Goal: Browse casually: Explore the website without a specific task or goal

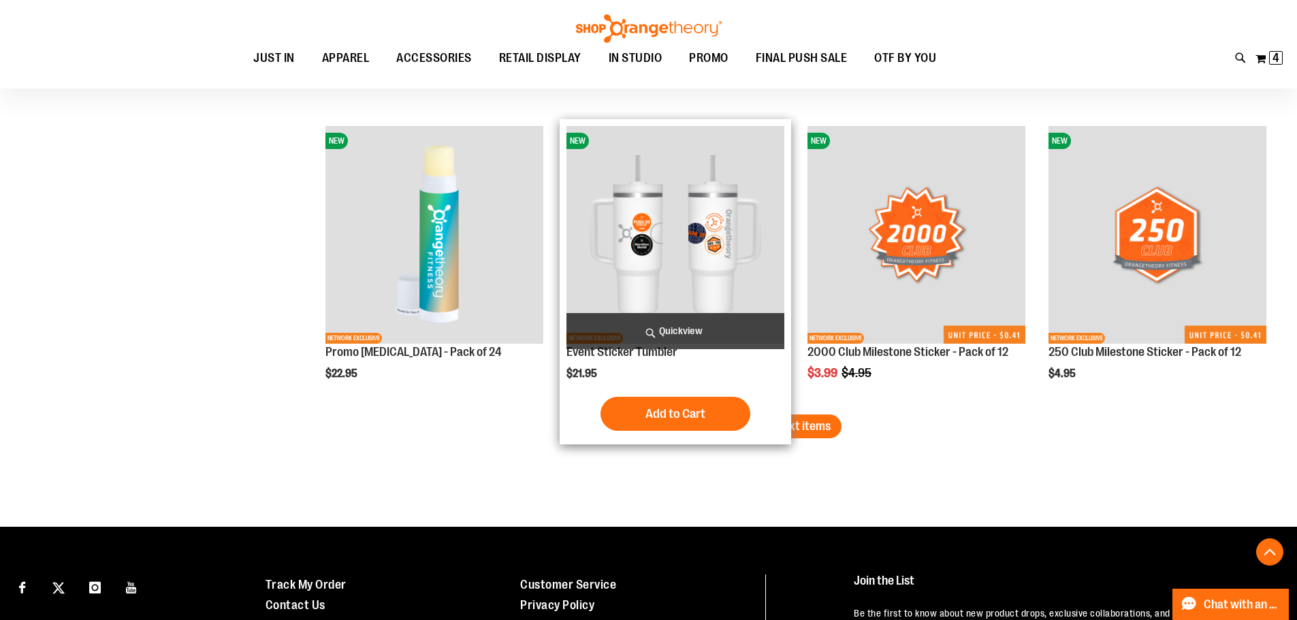
scroll to position [3480, 0]
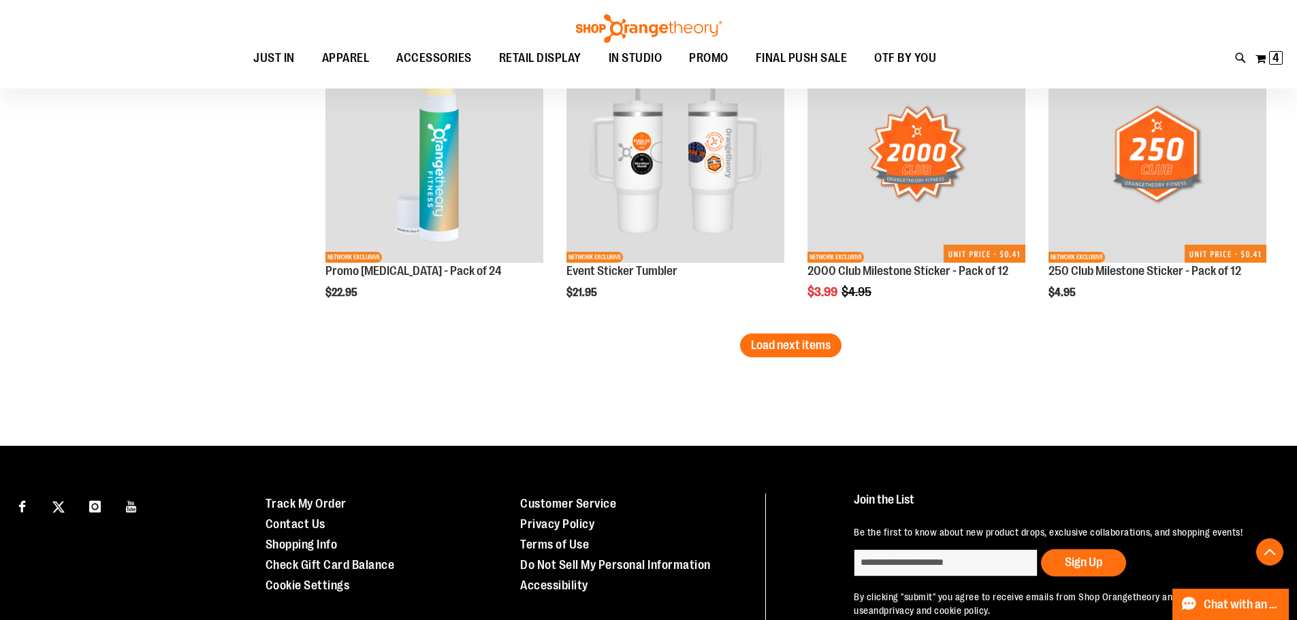
click at [766, 353] on button "Load next items" at bounding box center [790, 346] width 101 height 24
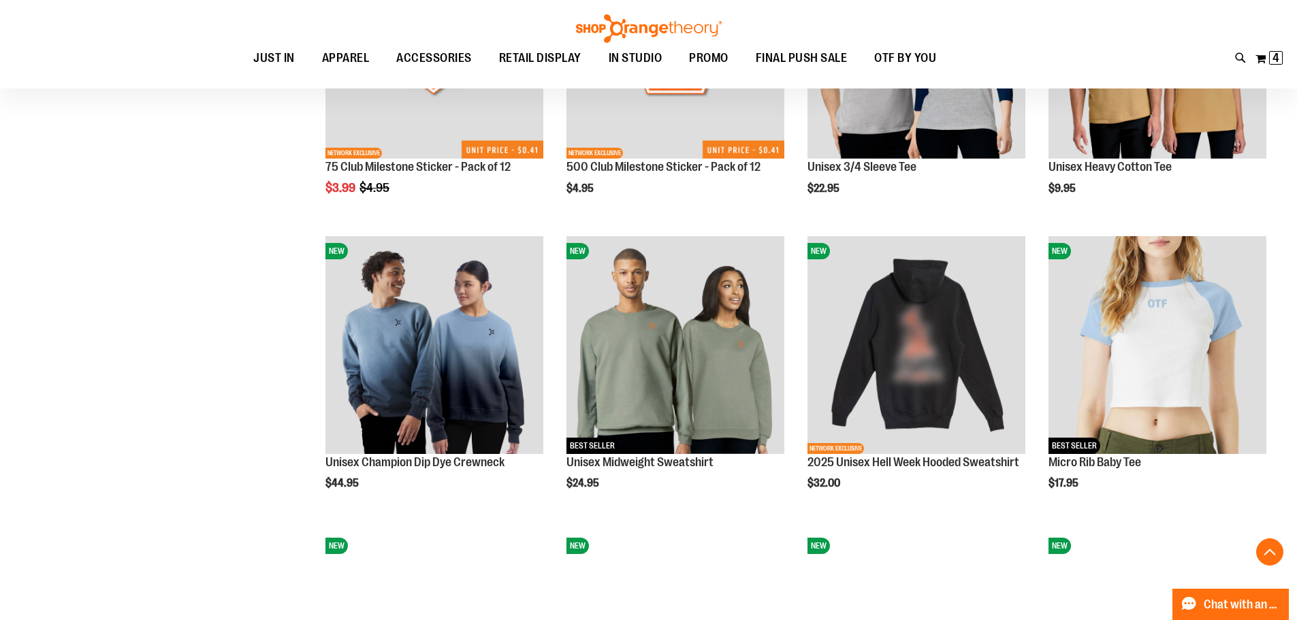
scroll to position [3957, 0]
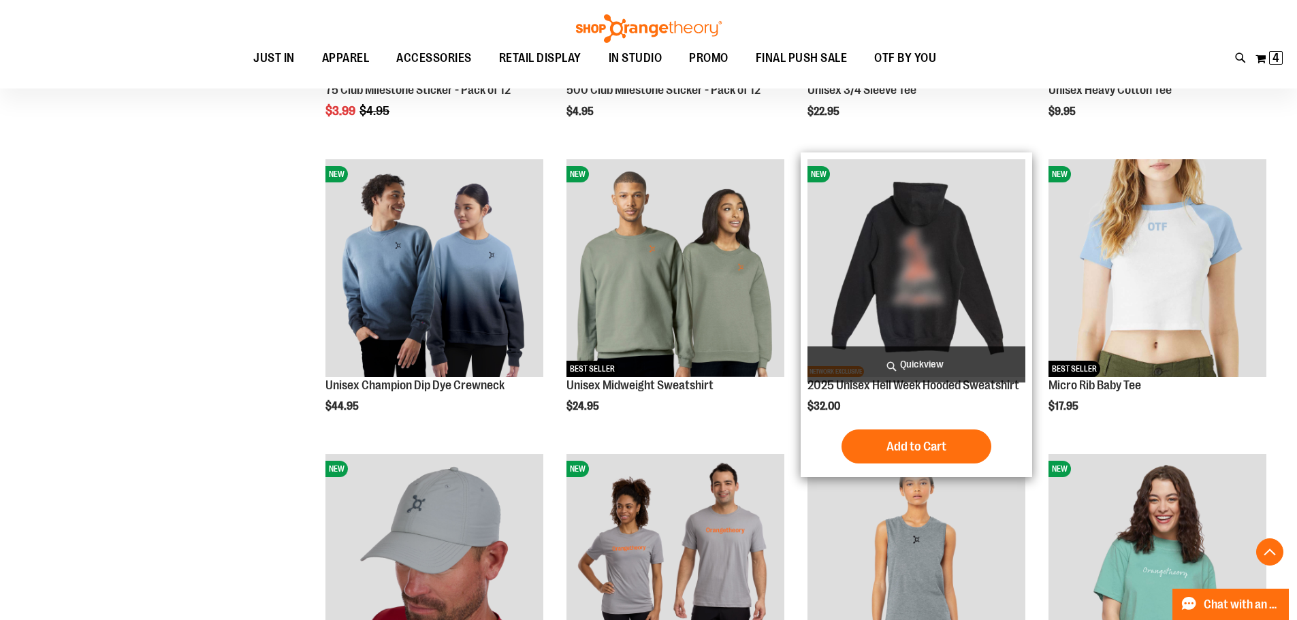
click at [929, 236] on img "product" at bounding box center [917, 268] width 218 height 218
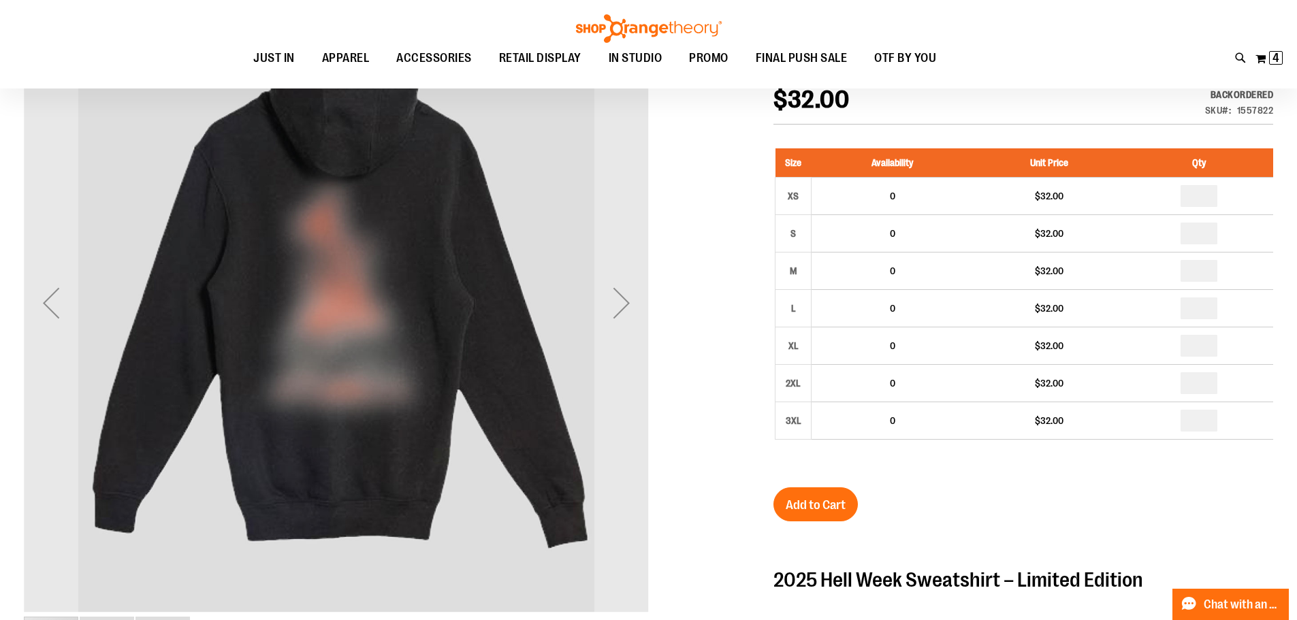
scroll to position [204, 0]
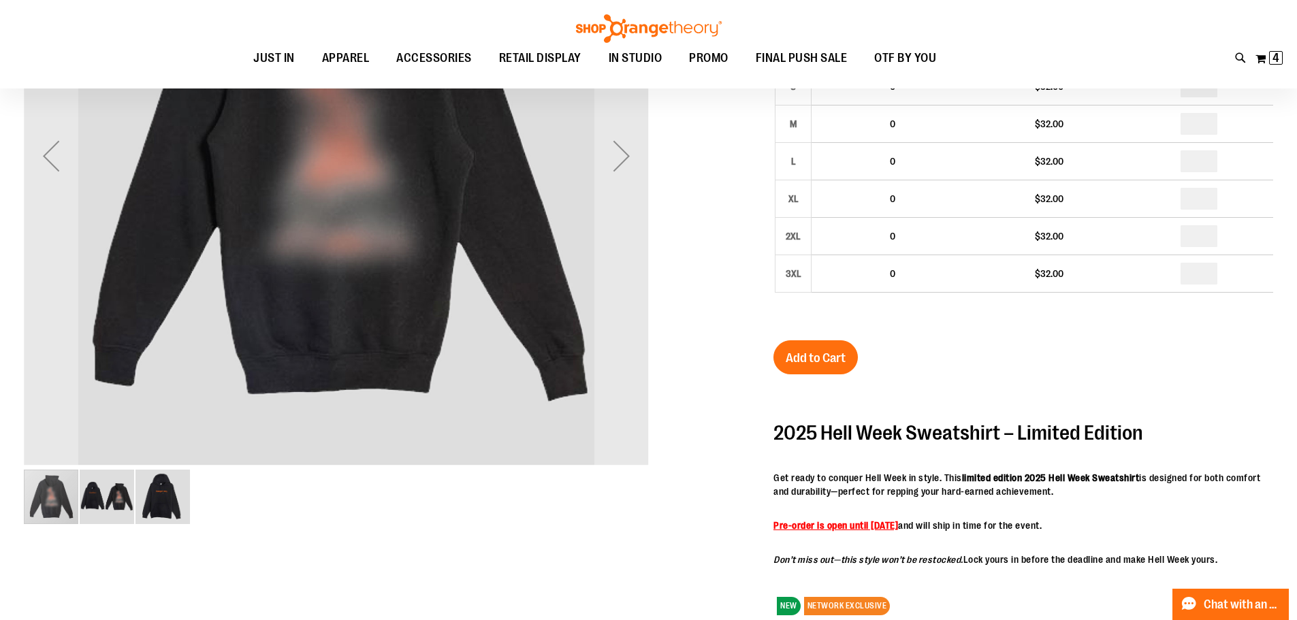
click at [181, 496] on img "image 3 of 3" at bounding box center [162, 497] width 54 height 54
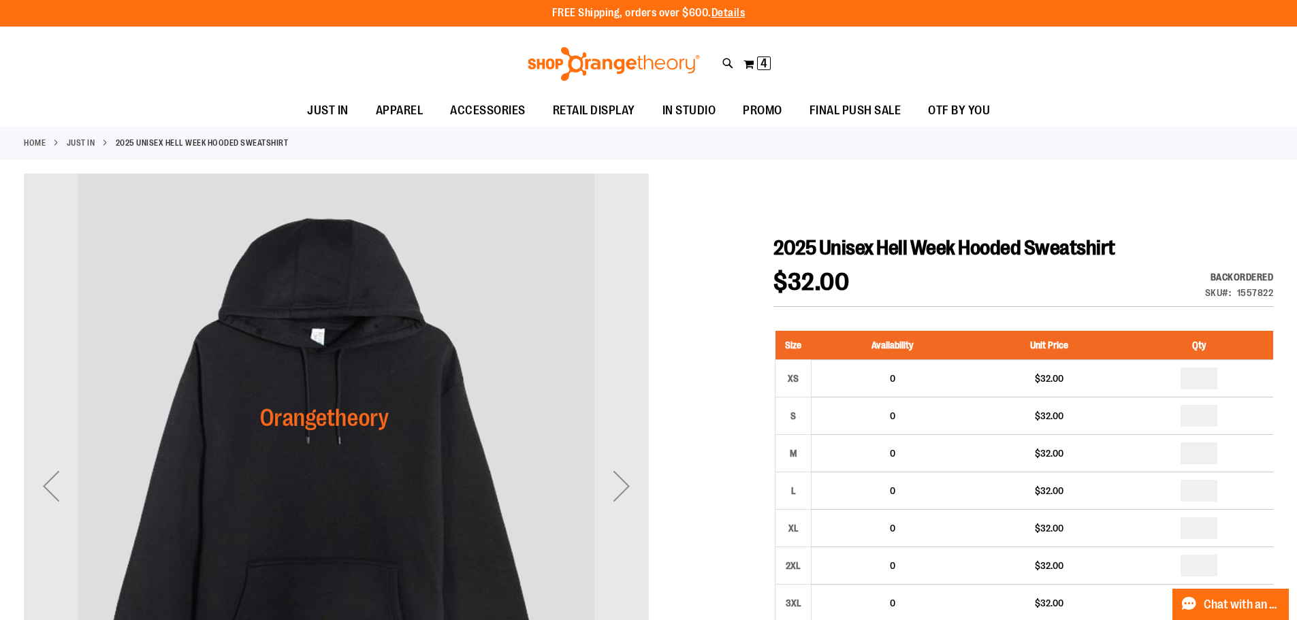
scroll to position [0, 0]
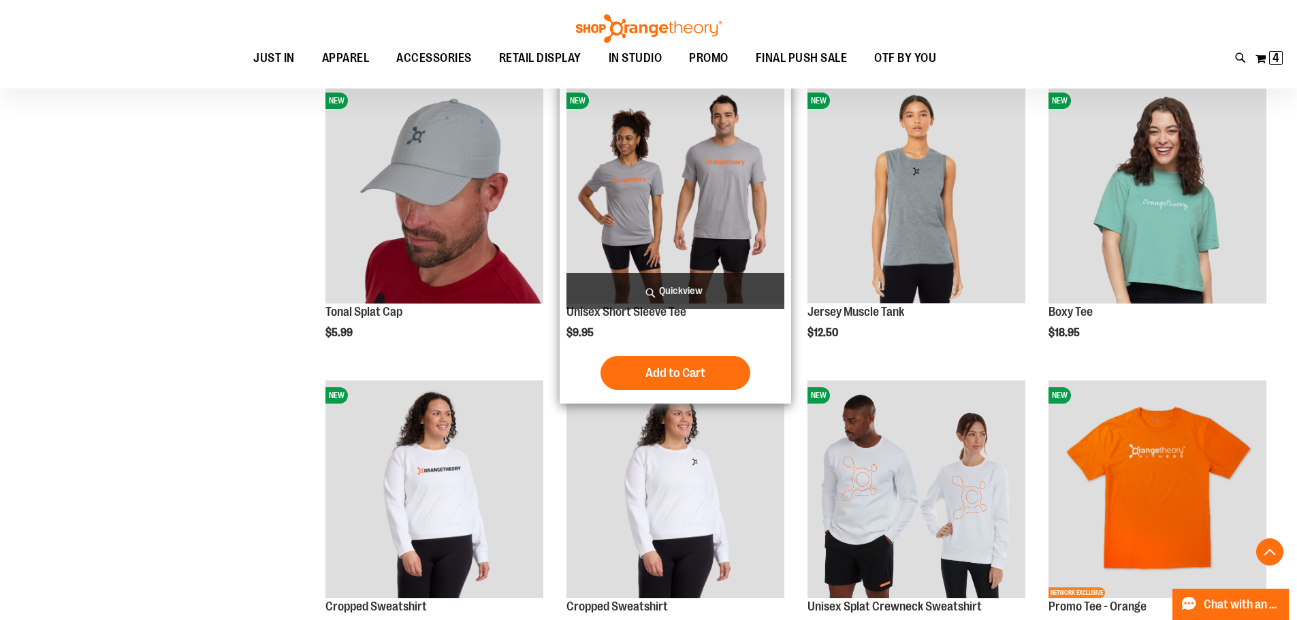
scroll to position [1089, 0]
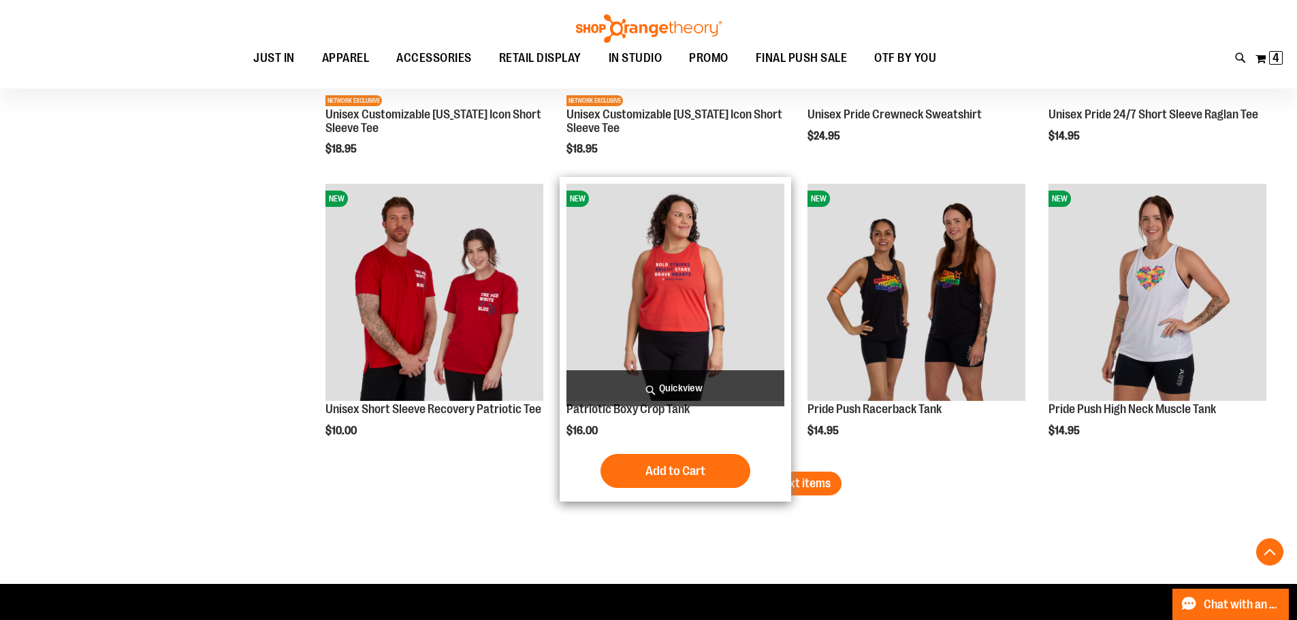
scroll to position [2519, 0]
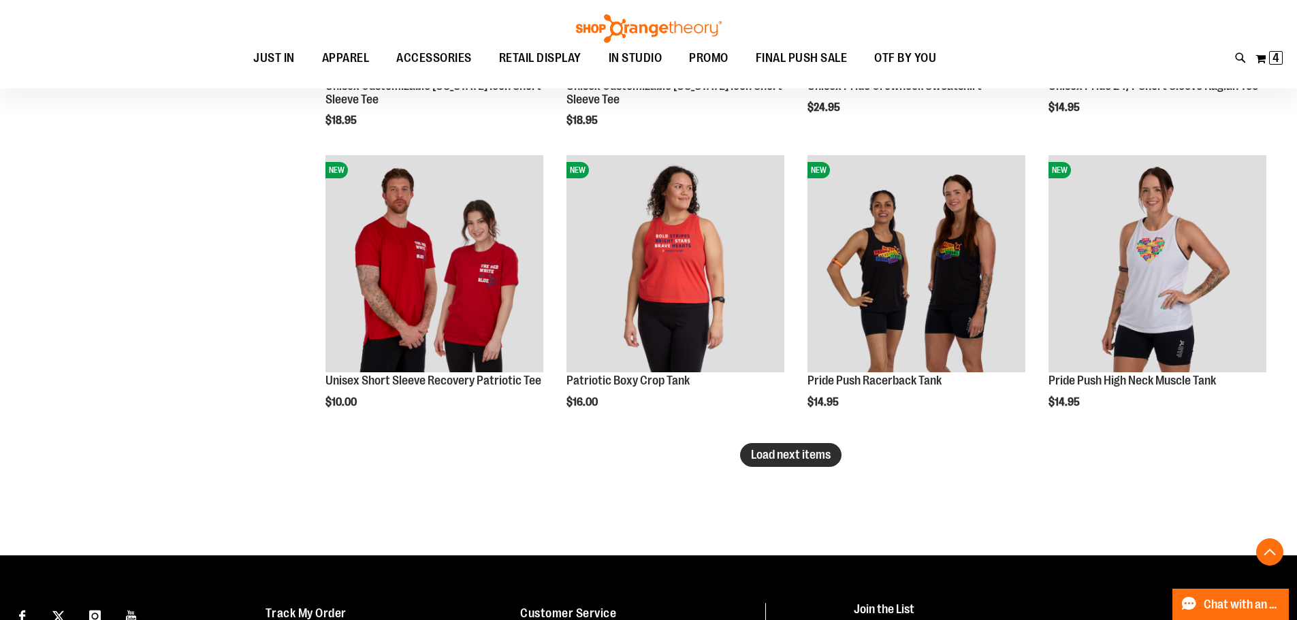
click at [778, 452] on span "Load next items" at bounding box center [791, 455] width 80 height 14
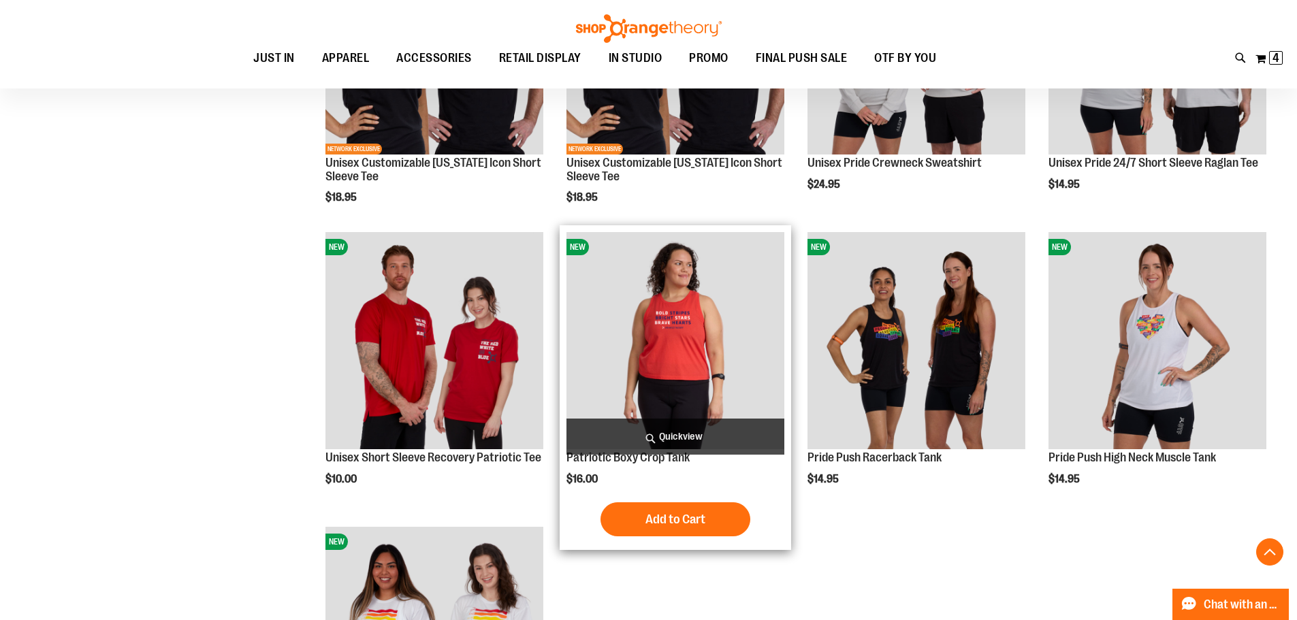
scroll to position [2314, 0]
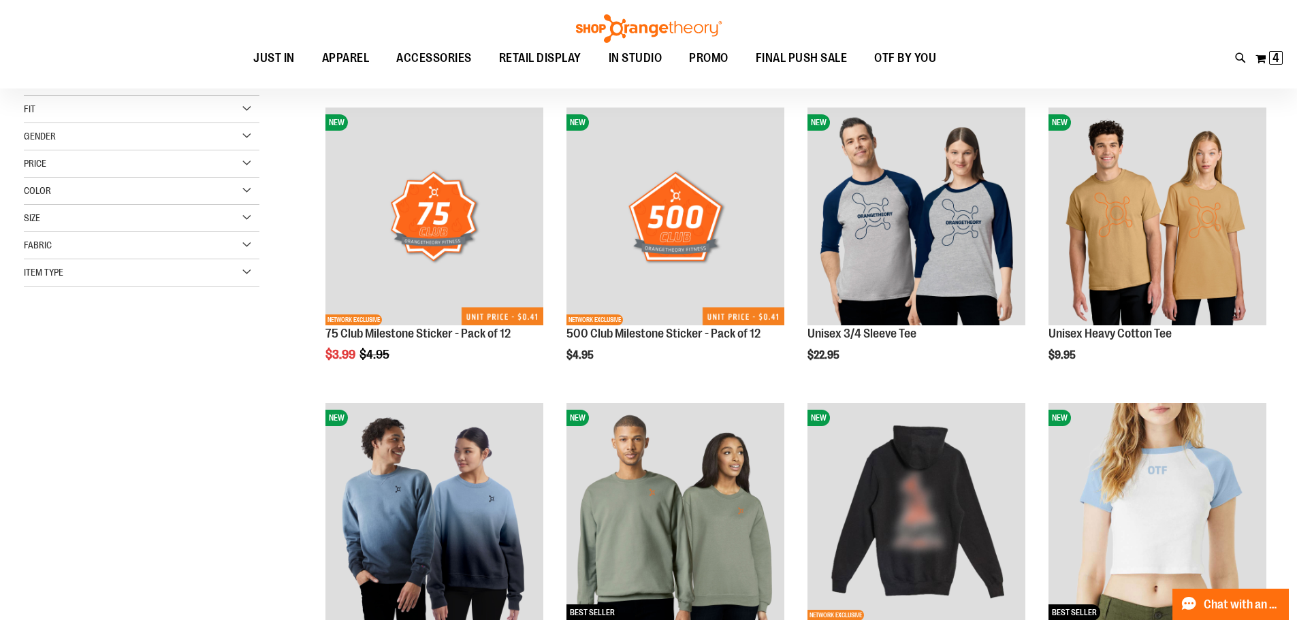
scroll to position [67, 0]
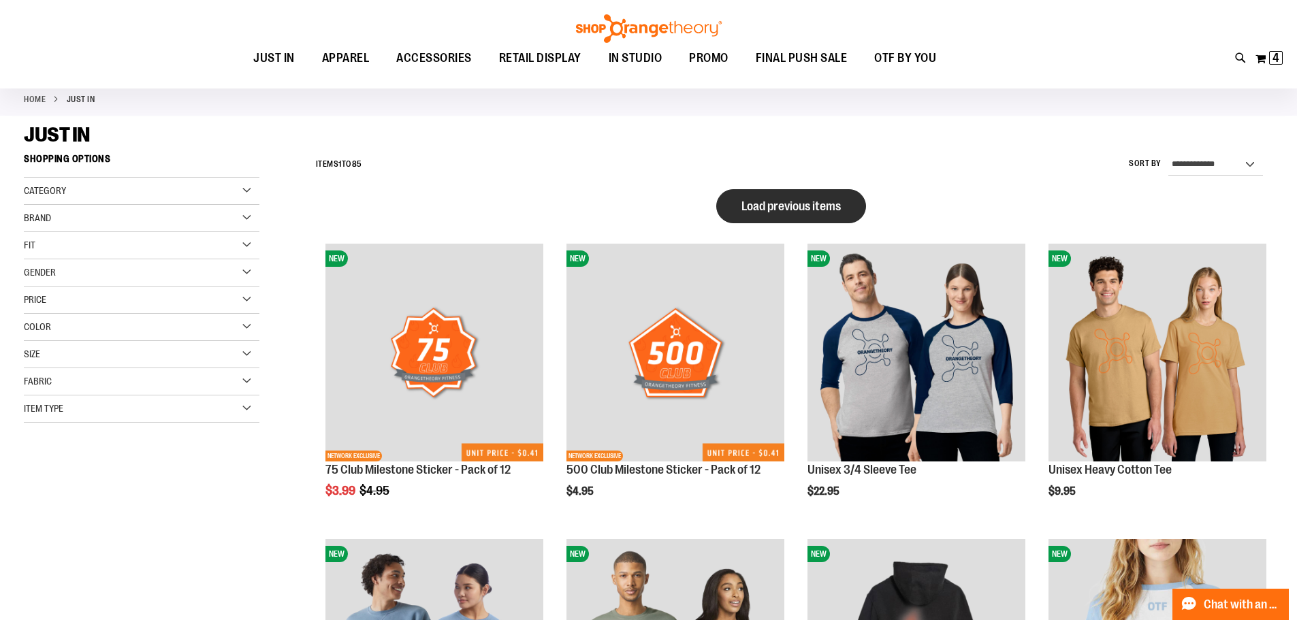
click at [777, 214] on button "Load previous items" at bounding box center [791, 206] width 150 height 34
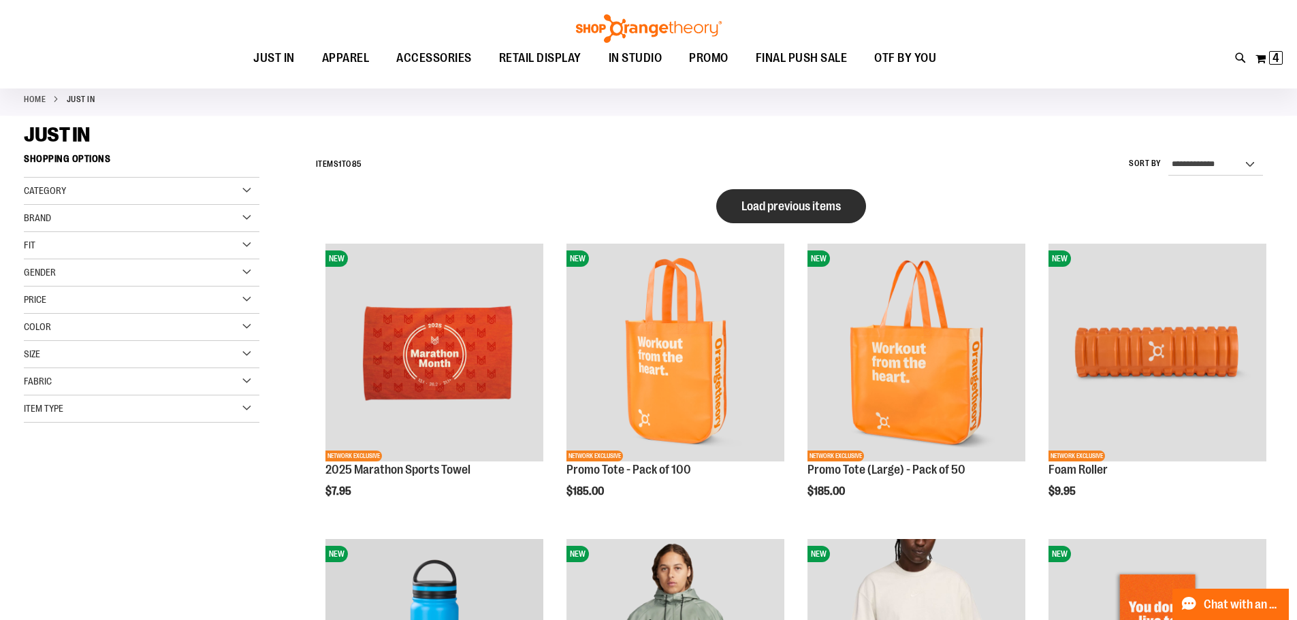
click at [818, 202] on span "Load previous items" at bounding box center [790, 206] width 99 height 14
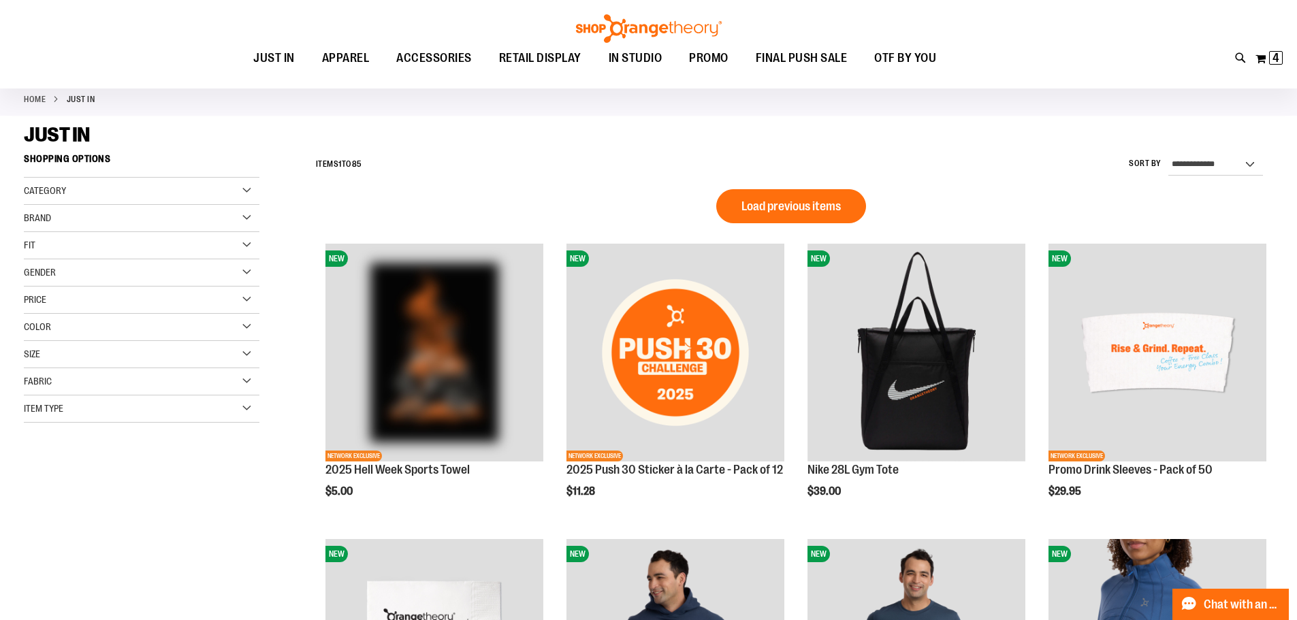
click at [818, 202] on span "Load previous items" at bounding box center [790, 206] width 99 height 14
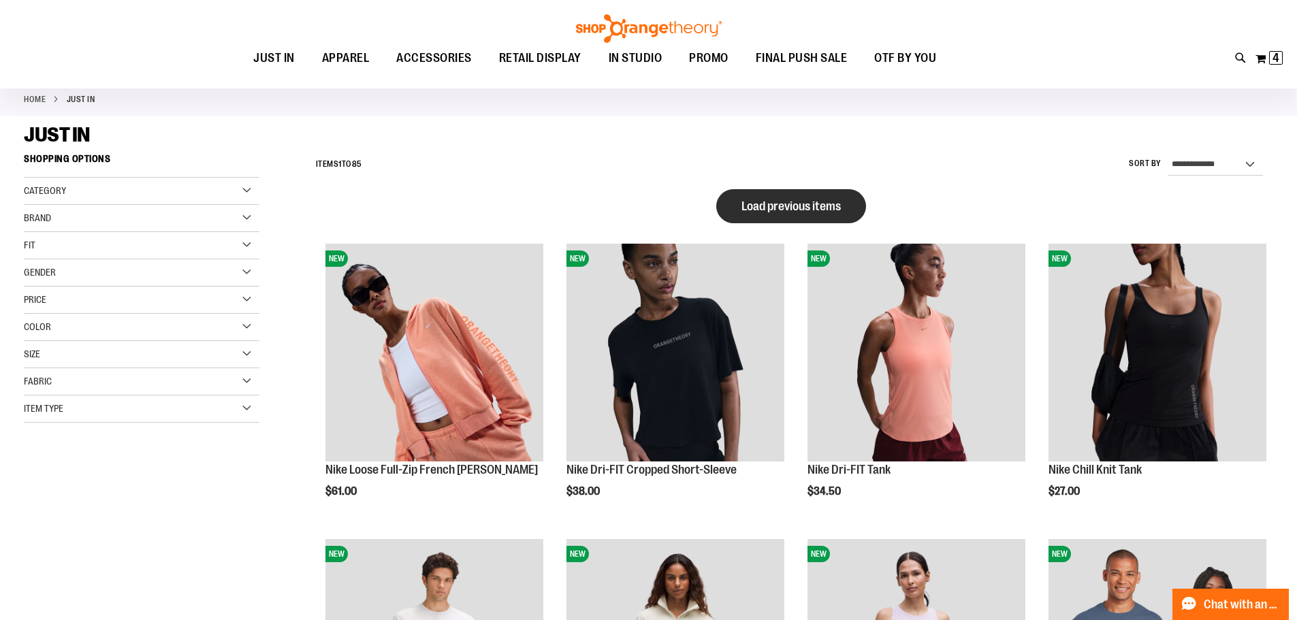
click at [805, 216] on button "Load previous items" at bounding box center [791, 206] width 150 height 34
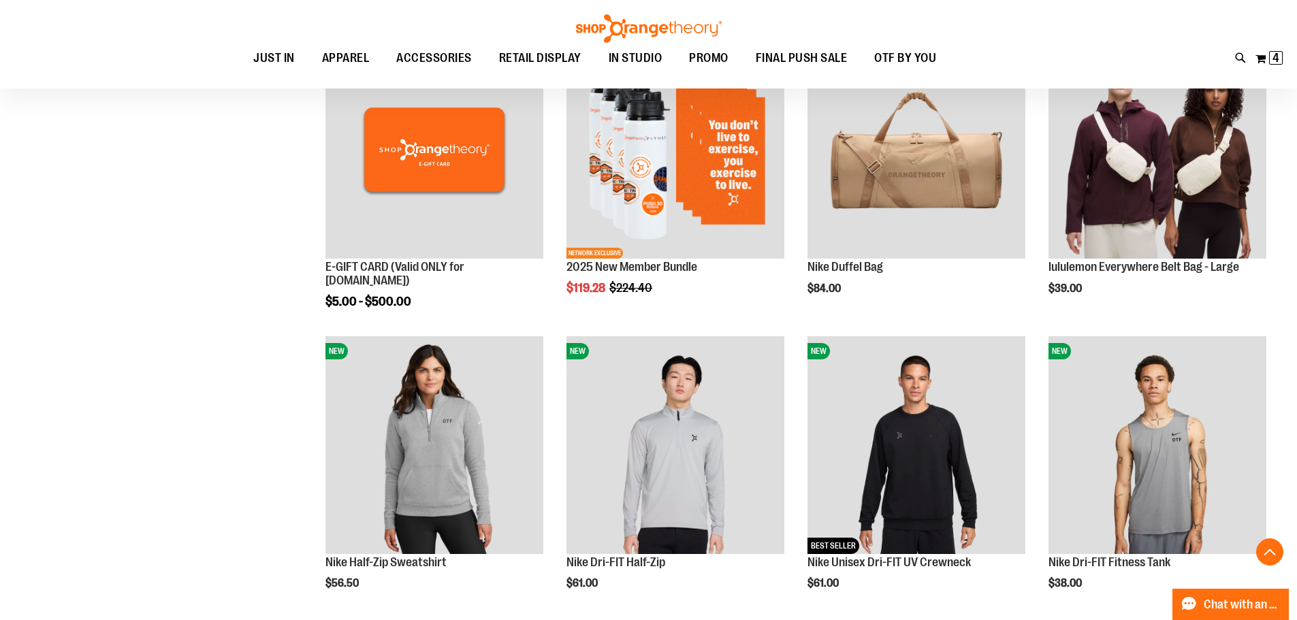
scroll to position [544, 0]
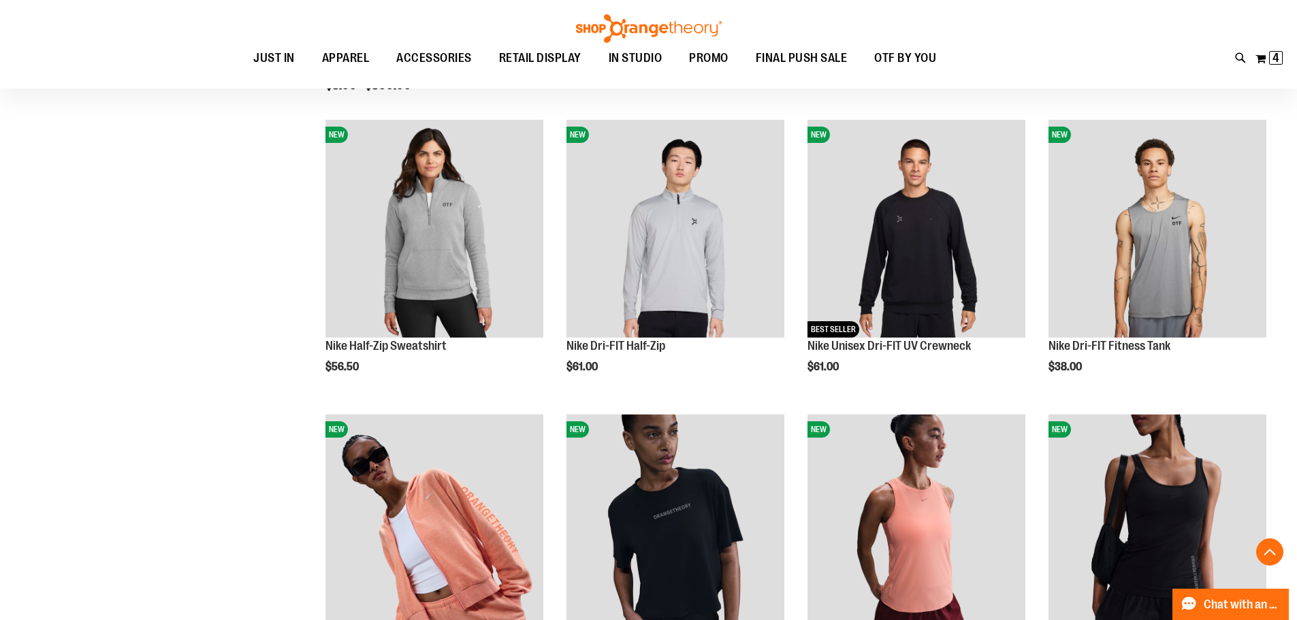
scroll to position [816, 0]
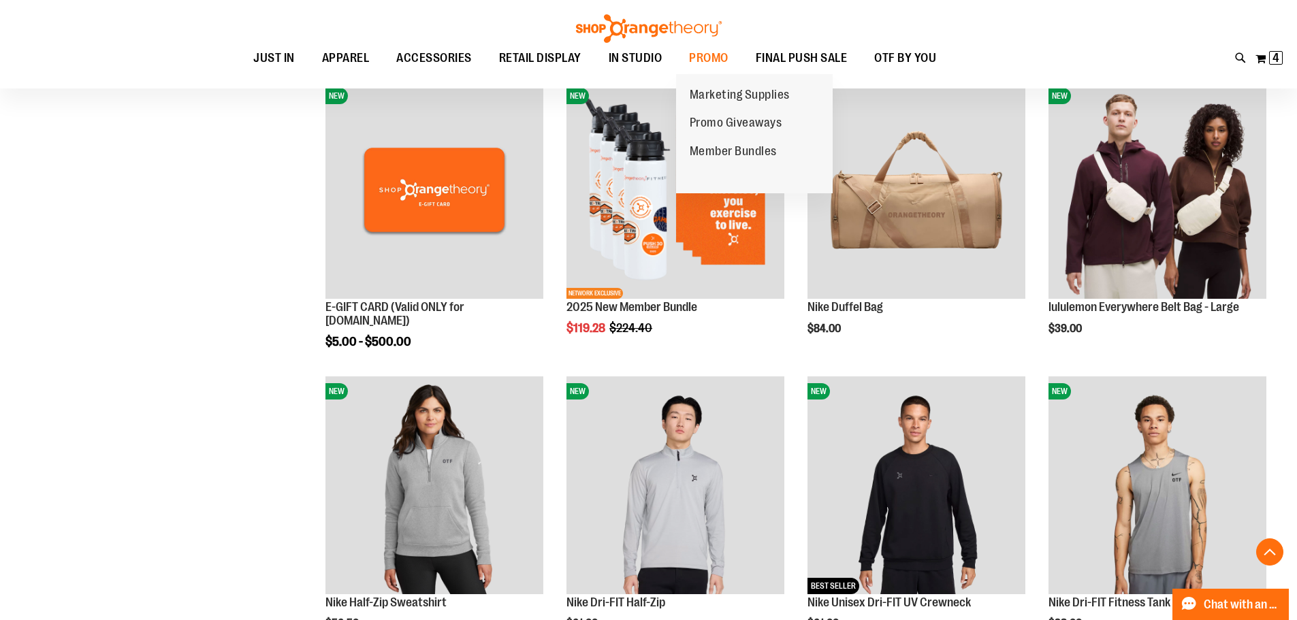
scroll to position [408, 0]
